Goal: Navigation & Orientation: Find specific page/section

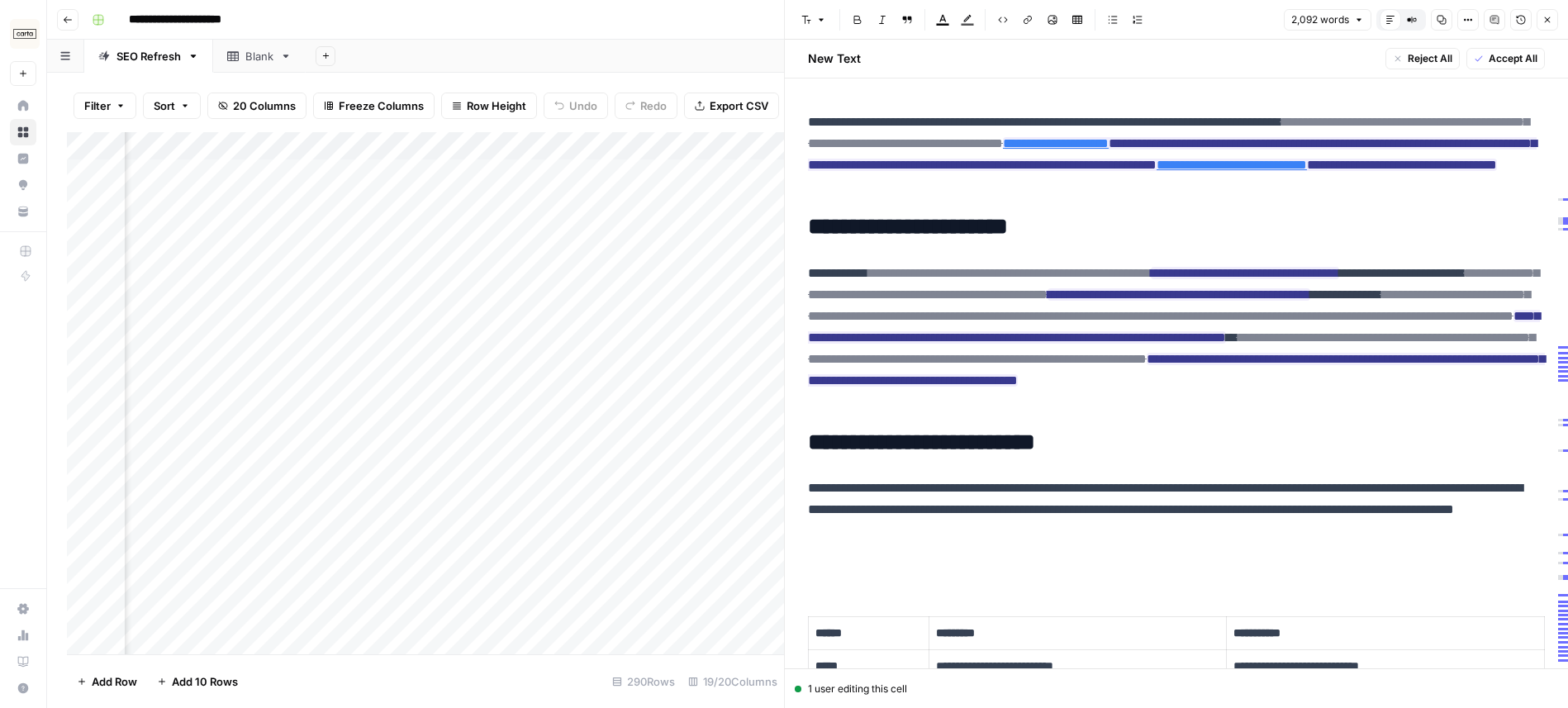
scroll to position [1258, 0]
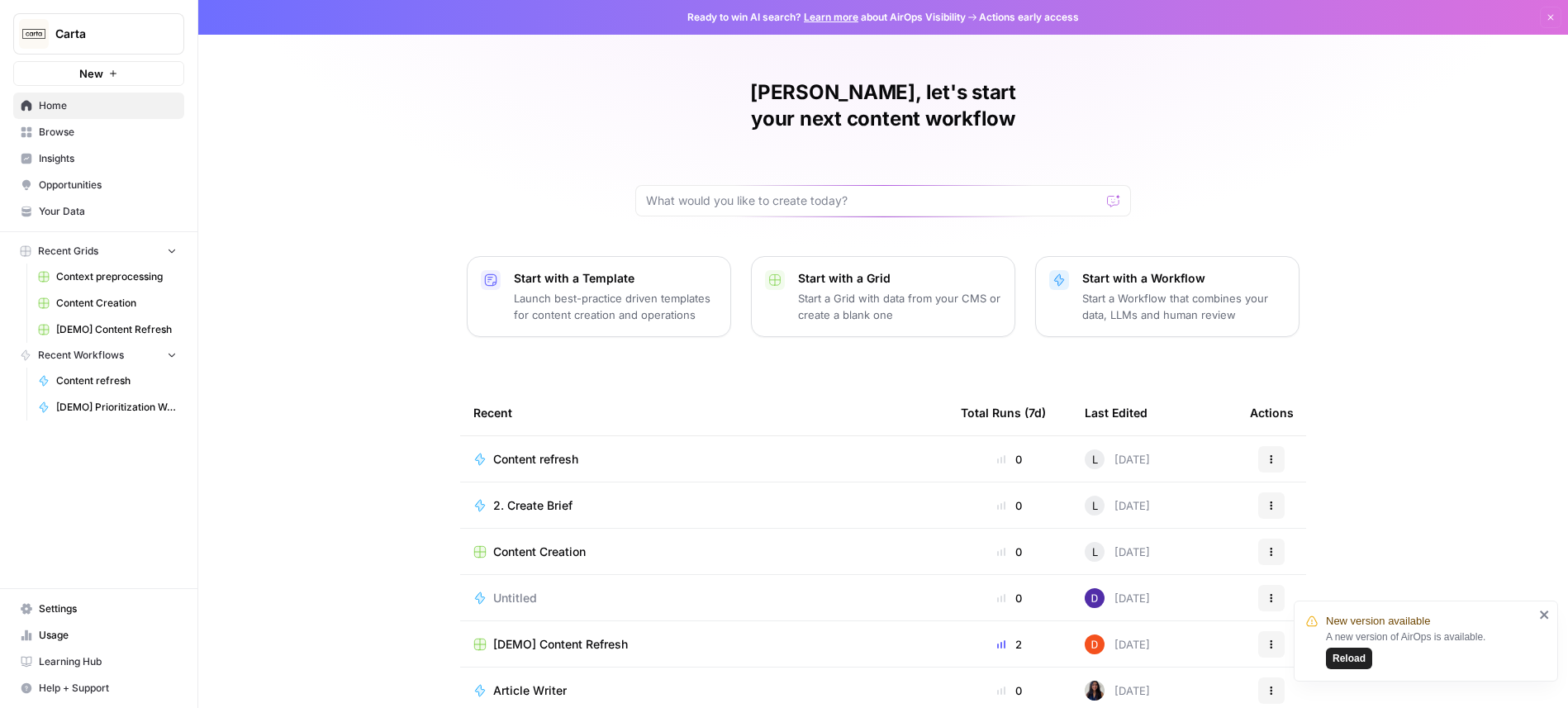
click at [139, 302] on span "Content Creation" at bounding box center [116, 303] width 120 height 15
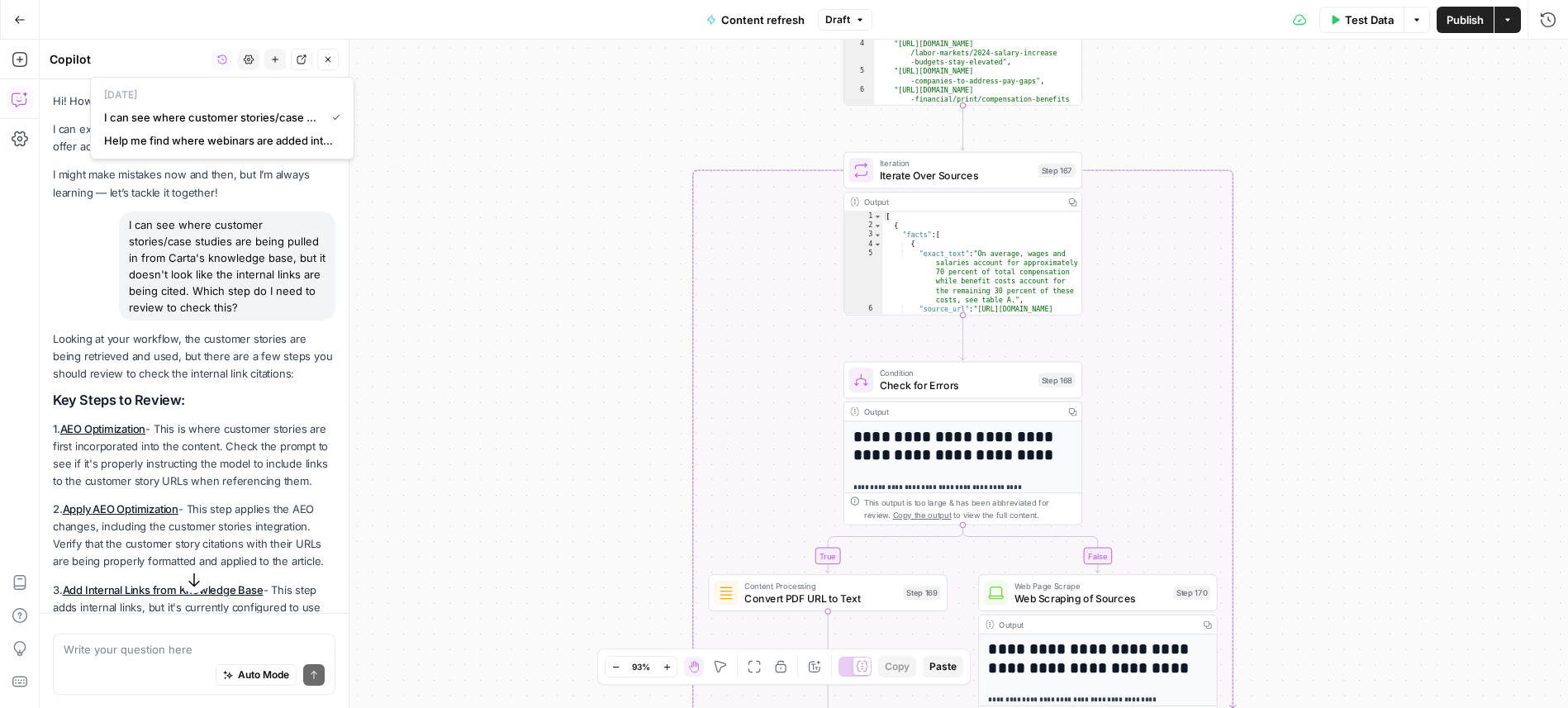
scroll to position [1021, 0]
